Goal: Task Accomplishment & Management: Use online tool/utility

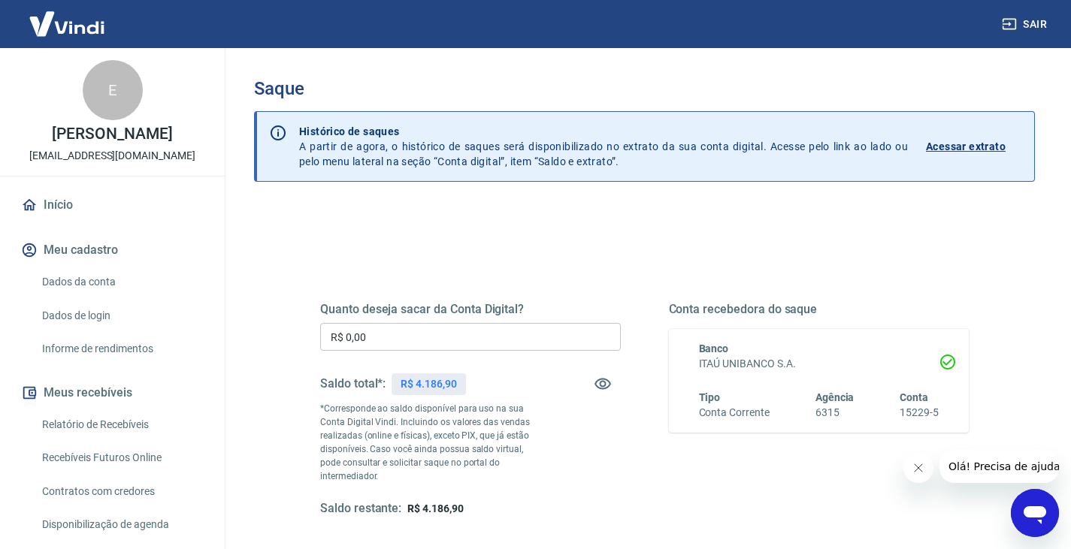
click at [444, 346] on input "R$ 0,00" at bounding box center [470, 337] width 301 height 28
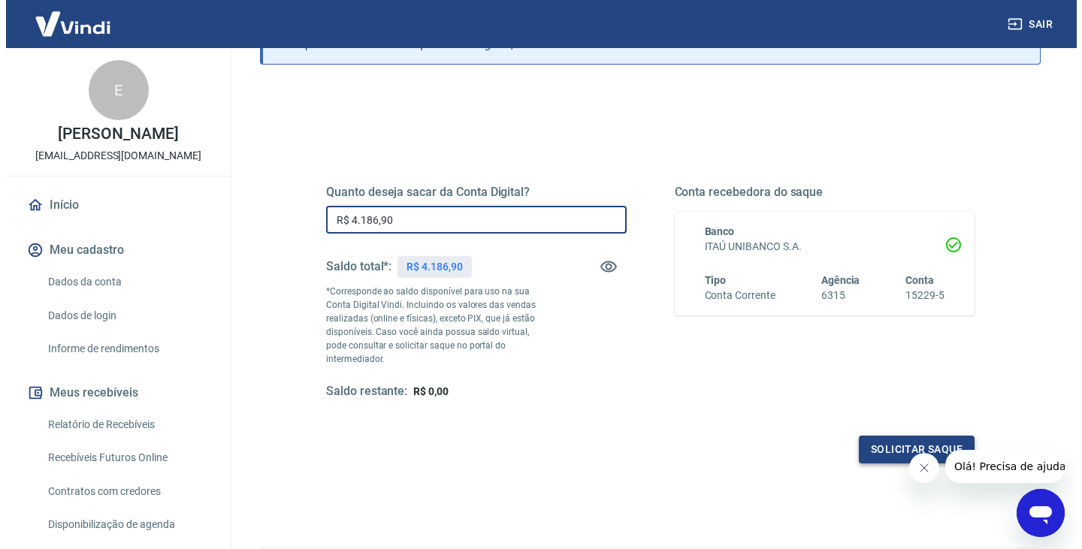
scroll to position [150, 0]
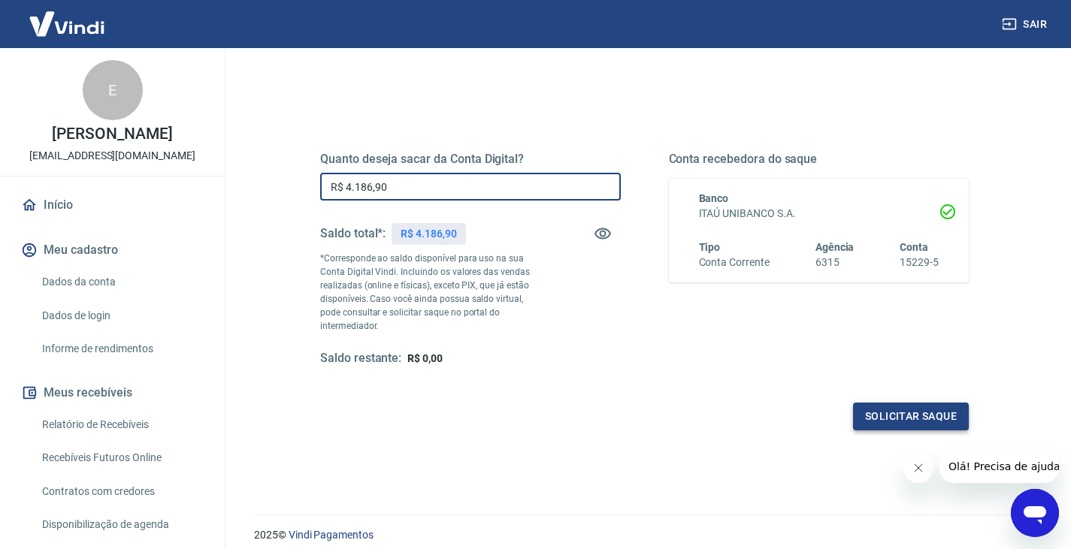
type input "R$ 4.186,90"
click at [929, 406] on button "Solicitar saque" at bounding box center [911, 417] width 116 height 28
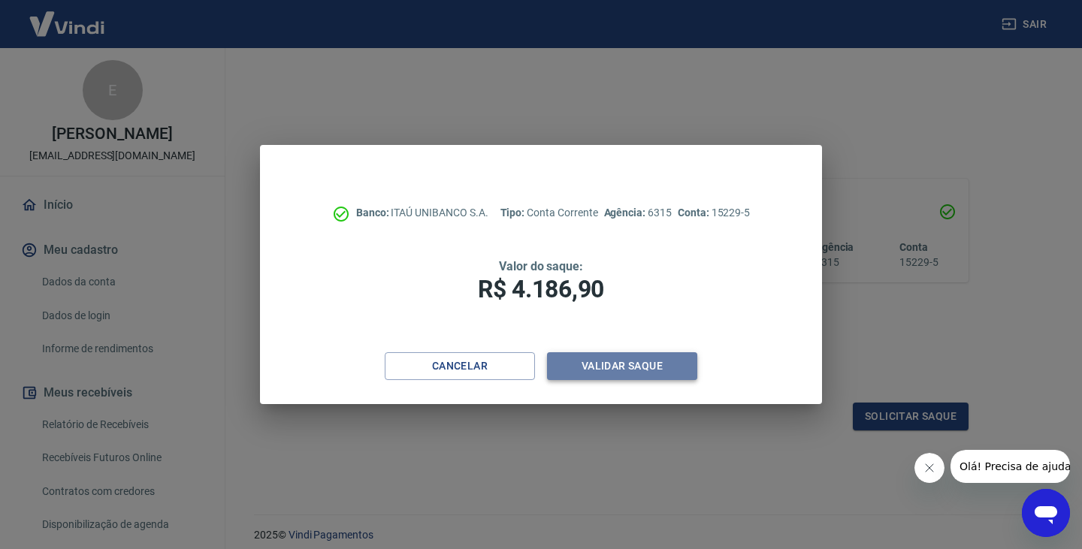
click at [618, 367] on button "Validar saque" at bounding box center [622, 366] width 150 height 28
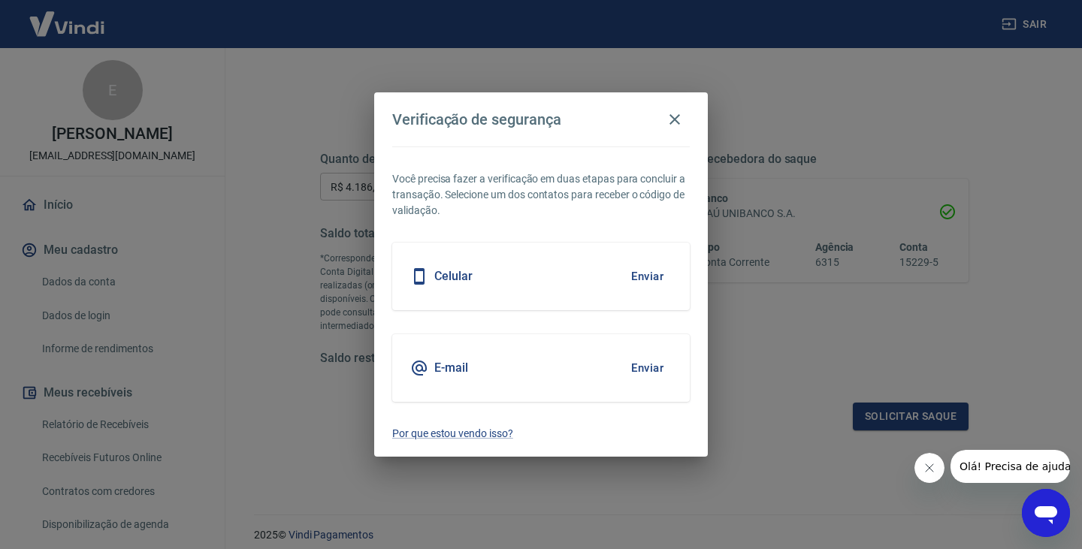
click at [656, 367] on button "Enviar" at bounding box center [647, 368] width 49 height 32
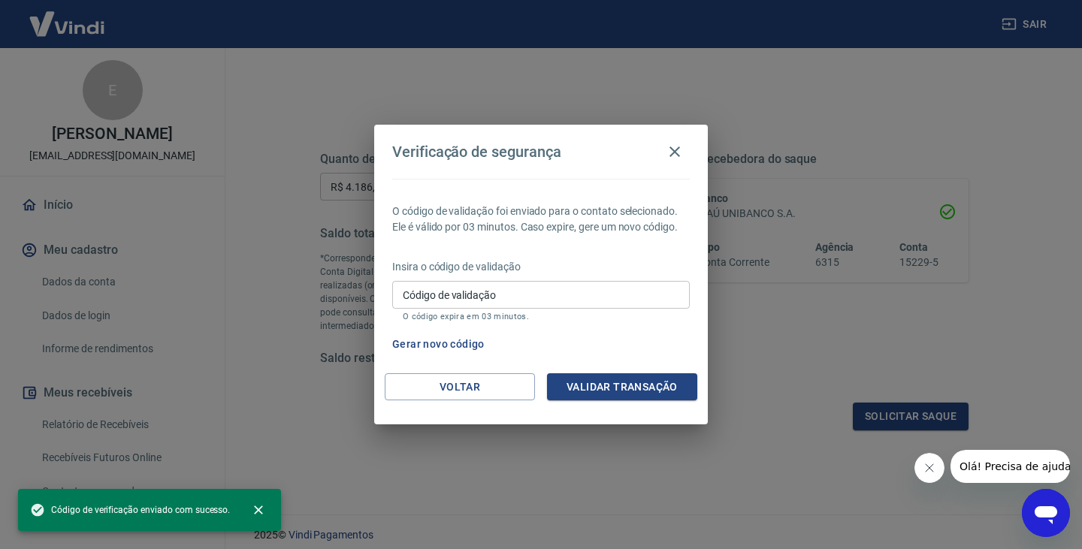
click at [508, 288] on input "Código de validação" at bounding box center [541, 295] width 298 height 28
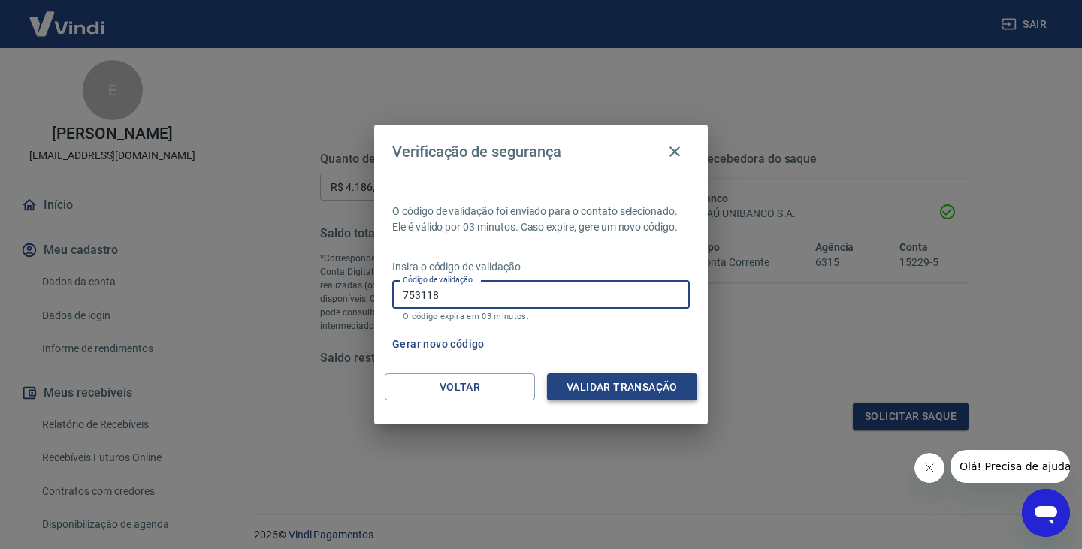
type input "753118"
click at [570, 384] on button "Validar transação" at bounding box center [622, 387] width 150 height 28
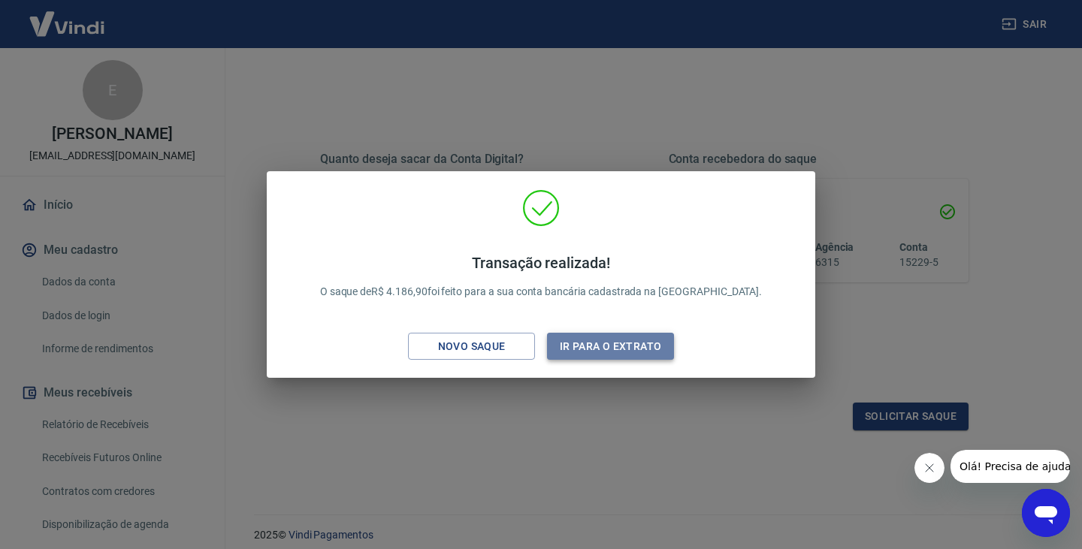
click at [615, 343] on button "Ir para o extrato" at bounding box center [610, 347] width 127 height 28
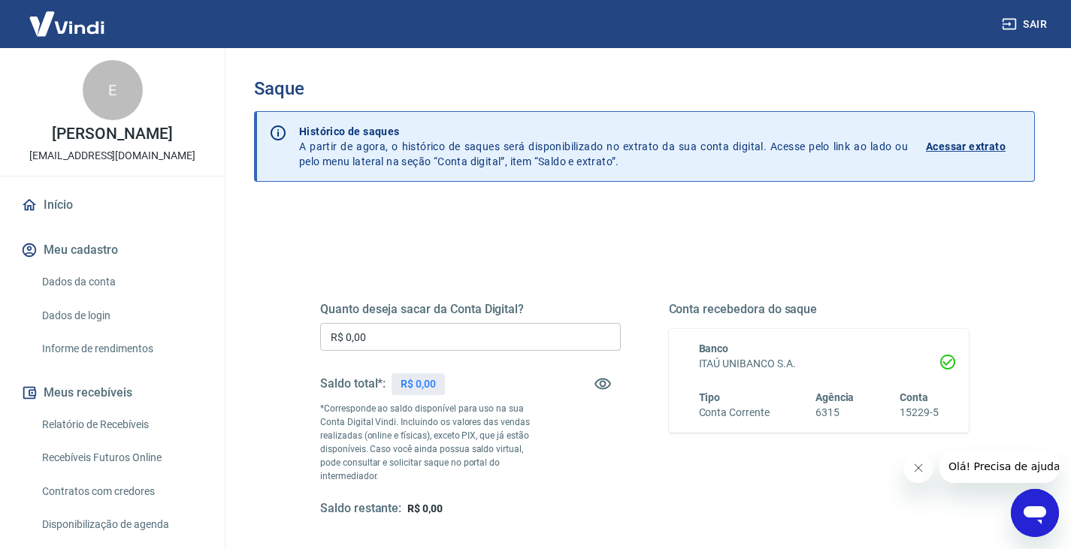
click at [538, 277] on div "Quanto deseja sacar da Conta Digital? R$ 0,00 ​ Saldo total*: R$ 0,00 *Correspo…" at bounding box center [644, 423] width 649 height 315
